Goal: Learn about a topic

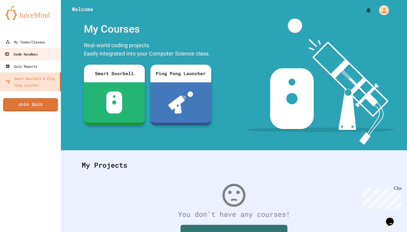
click at [42, 56] on link "Code Sandbox" at bounding box center [30, 54] width 63 height 12
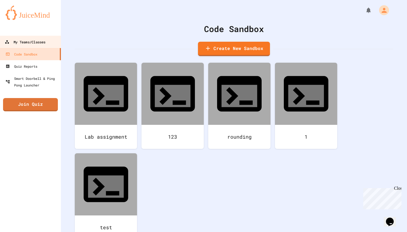
click at [43, 48] on link "My Teams/Classes" at bounding box center [30, 42] width 63 height 12
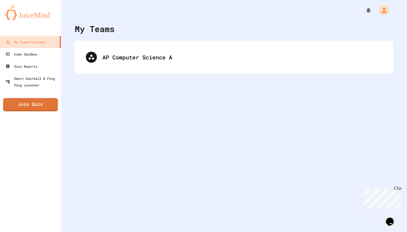
click at [92, 71] on div "AP Computer Science A" at bounding box center [234, 57] width 318 height 33
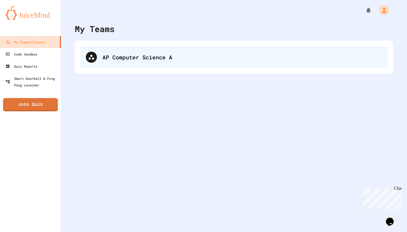
click at [94, 53] on div at bounding box center [91, 57] width 11 height 11
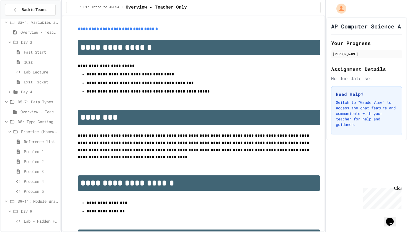
click at [29, 218] on span "Lab - Hidden Figures: Launch Weight Calculator" at bounding box center [41, 221] width 34 height 6
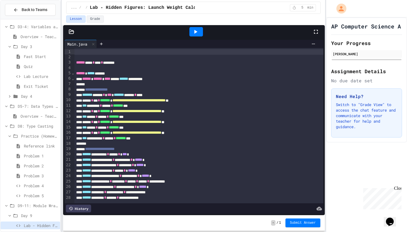
click at [196, 32] on icon at bounding box center [195, 32] width 3 height 4
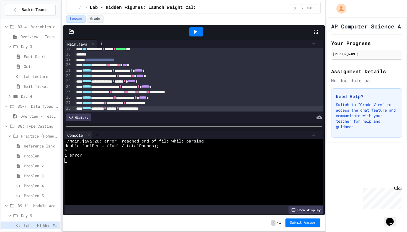
click at [177, 106] on div "**********" at bounding box center [198, 109] width 249 height 6
click at [194, 35] on icon at bounding box center [195, 31] width 7 height 7
